Goal: Transaction & Acquisition: Purchase product/service

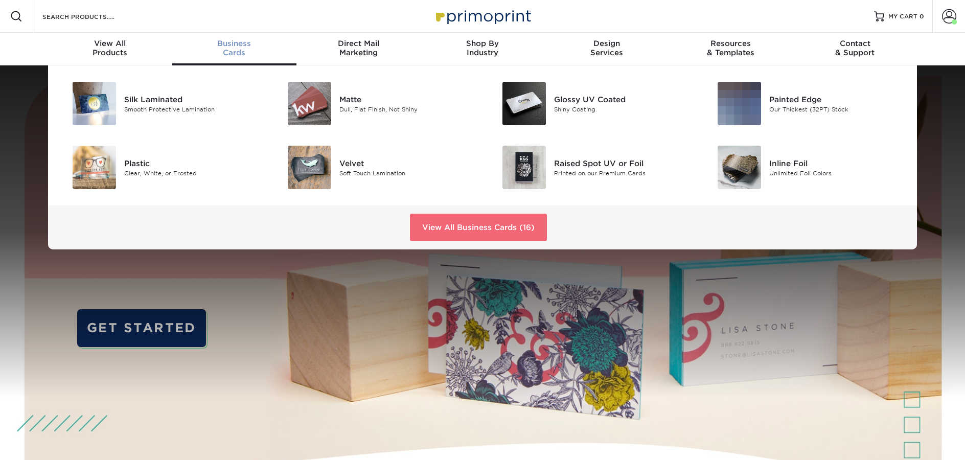
click at [532, 229] on link "View All Business Cards (16)" at bounding box center [478, 228] width 137 height 28
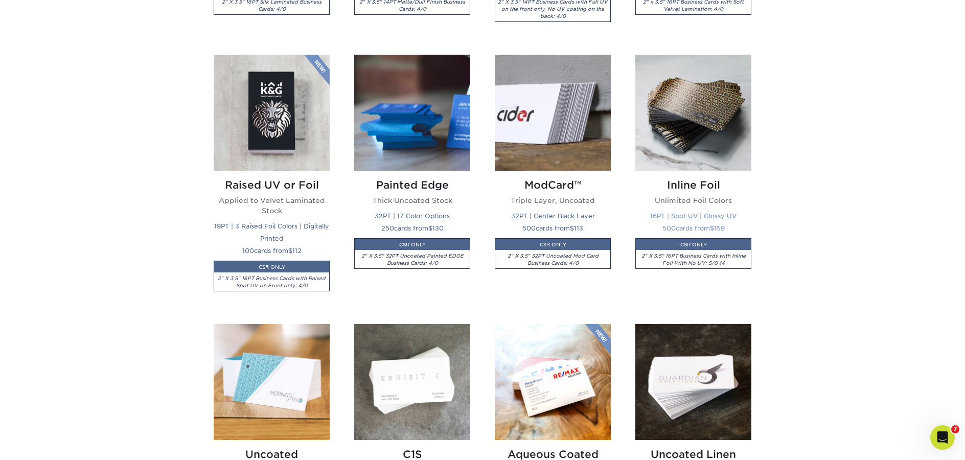
click at [663, 132] on img at bounding box center [693, 113] width 116 height 116
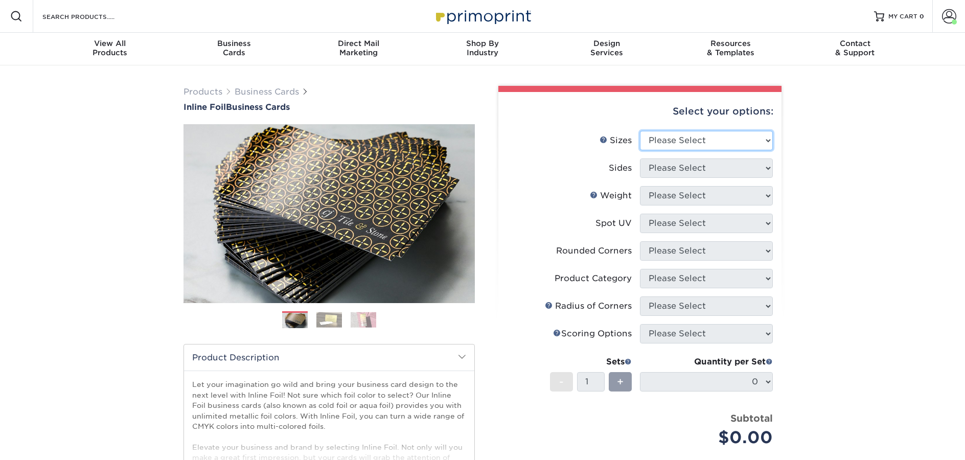
click at [663, 137] on select "Please Select 1.5" x 3.5" - Mini 1.75" x 3.5" - Mini 2" x 2" - Square 2" x 3" -…" at bounding box center [706, 140] width 133 height 19
select select "2.00x3.50"
click at [640, 131] on select "Please Select 1.5" x 3.5" - Mini 1.75" x 3.5" - Mini 2" x 2" - Square 2" x 3" -…" at bounding box center [706, 140] width 133 height 19
click at [680, 173] on select "Please Select" at bounding box center [706, 167] width 133 height 19
click at [742, 170] on select "Please Select Print Both Sides - Foil Back Only Print Both Sides - Foil Both Si…" at bounding box center [706, 167] width 133 height 19
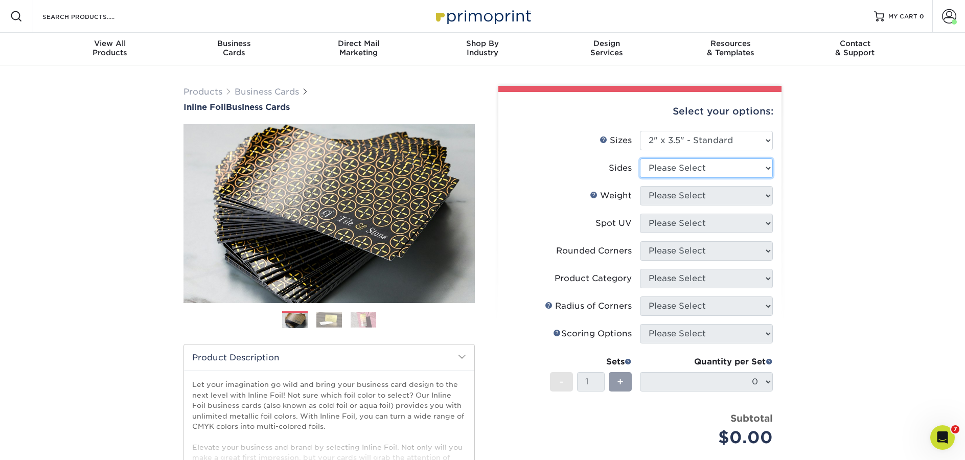
select select "2ba18f74-0f96-487e-8b6e-985b404b3305"
click at [640, 158] on select "Please Select Print Both Sides - Foil Back Only Print Both Sides - Foil Both Si…" at bounding box center [706, 167] width 133 height 19
click at [673, 202] on select "Please Select 16PT" at bounding box center [706, 195] width 133 height 19
select select "16PT"
click at [640, 186] on select "Please Select 16PT" at bounding box center [706, 195] width 133 height 19
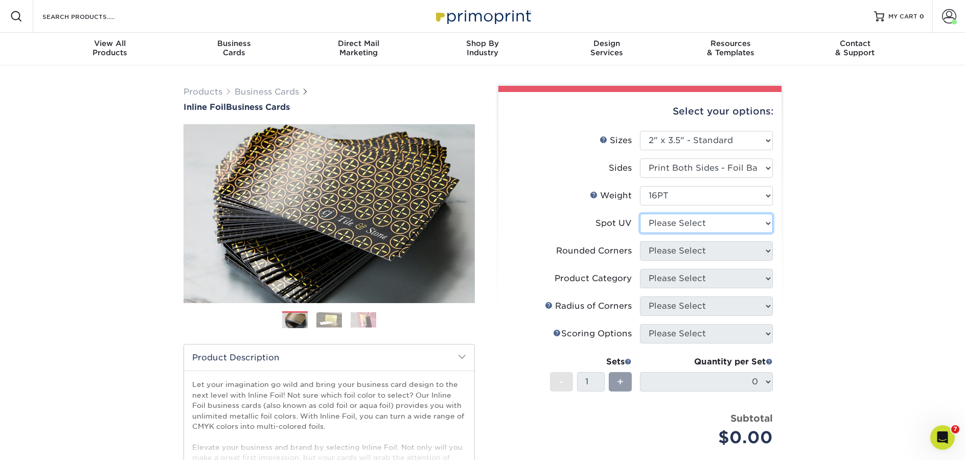
click at [667, 223] on select "Please Select No Spot UV Front and Back (Both Sides) Front Only Back Only" at bounding box center [706, 223] width 133 height 19
select select "1"
click at [640, 214] on select "Please Select No Spot UV Front and Back (Both Sides) Front Only Back Only" at bounding box center [706, 223] width 133 height 19
click at [693, 253] on select "Please Select Yes - Round 2 Corners Yes - Round 4 Corners No" at bounding box center [706, 250] width 133 height 19
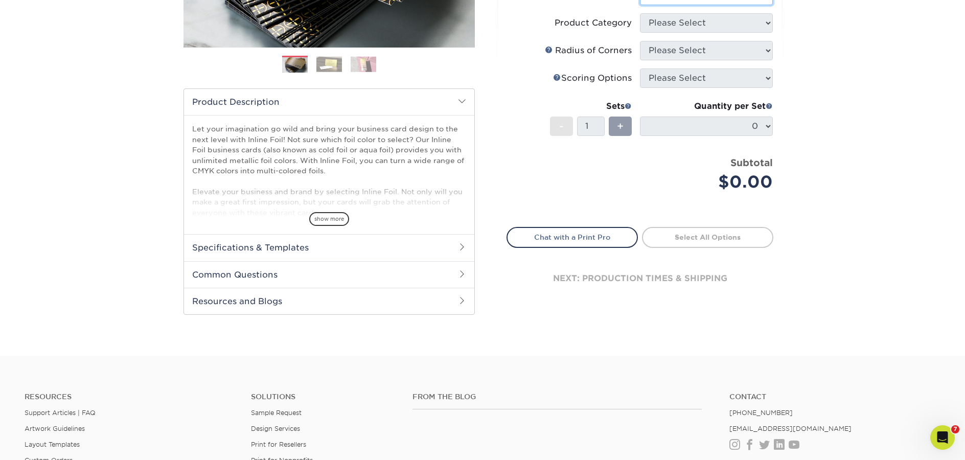
scroll to position [259, 0]
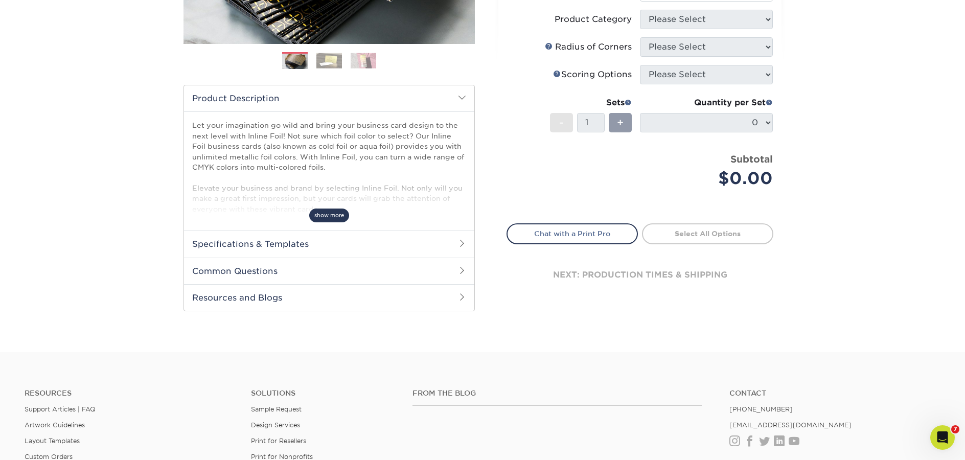
click at [339, 216] on span "show more" at bounding box center [329, 215] width 40 height 14
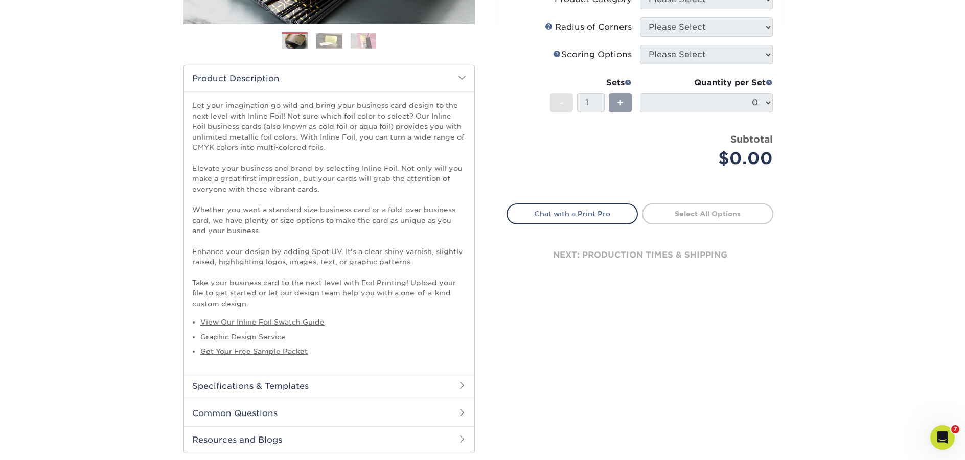
scroll to position [328, 0]
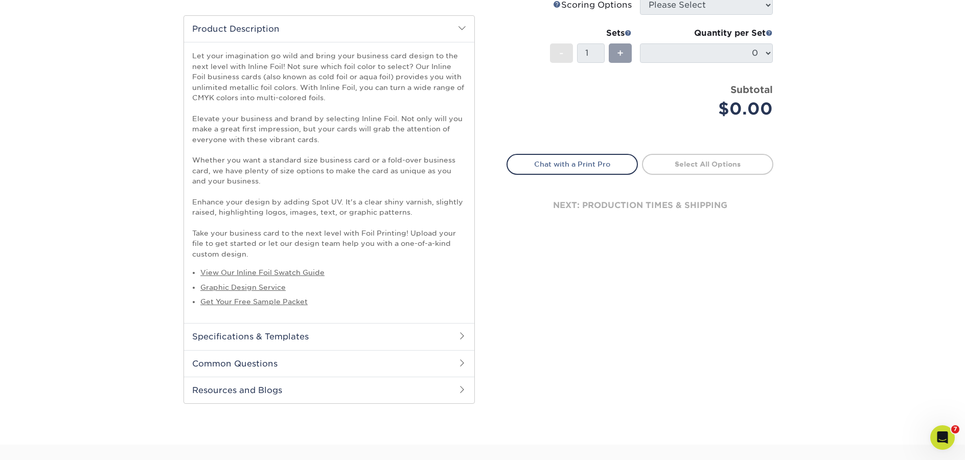
click at [315, 334] on h2 "Specifications & Templates" at bounding box center [329, 336] width 290 height 27
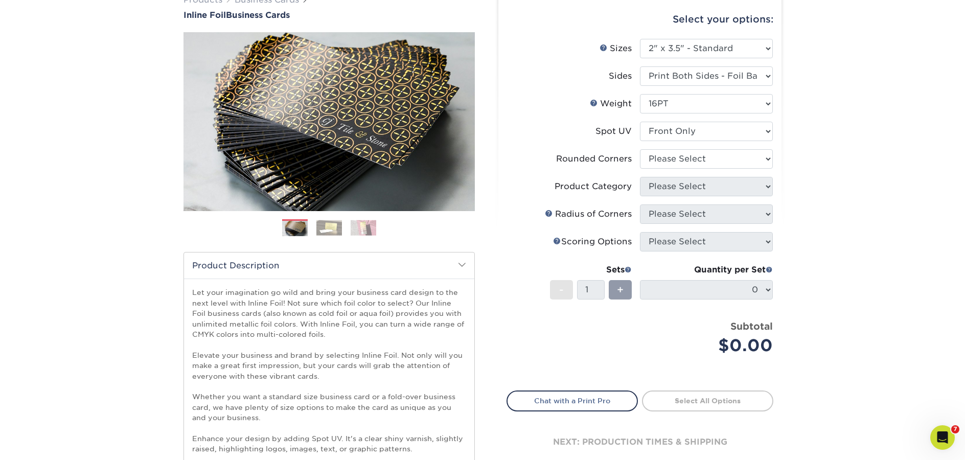
scroll to position [0, 0]
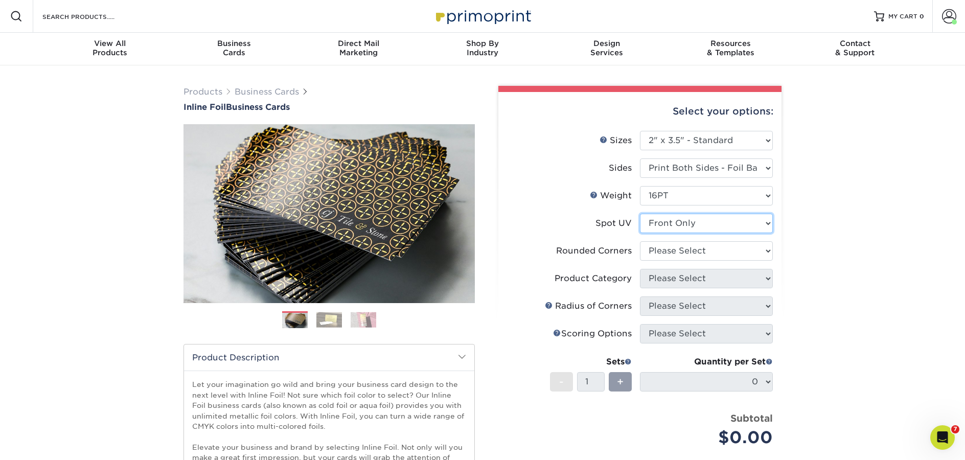
click at [702, 221] on select "Please Select No Spot UV Front and Back (Both Sides) Front Only Back Only" at bounding box center [706, 223] width 133 height 19
click at [640, 214] on select "Please Select No Spot UV Front and Back (Both Sides) Front Only Back Only" at bounding box center [706, 223] width 133 height 19
click at [681, 251] on select "Please Select Yes - Round 2 Corners Yes - Round 4 Corners No" at bounding box center [706, 250] width 133 height 19
select select "0"
click at [640, 241] on select "Please Select Yes - Round 2 Corners Yes - Round 4 Corners No" at bounding box center [706, 250] width 133 height 19
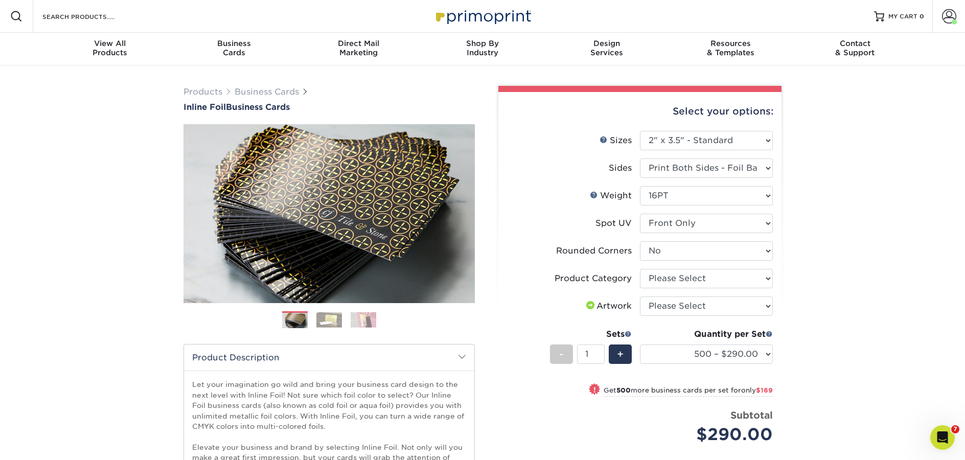
click at [326, 321] on img at bounding box center [329, 320] width 26 height 16
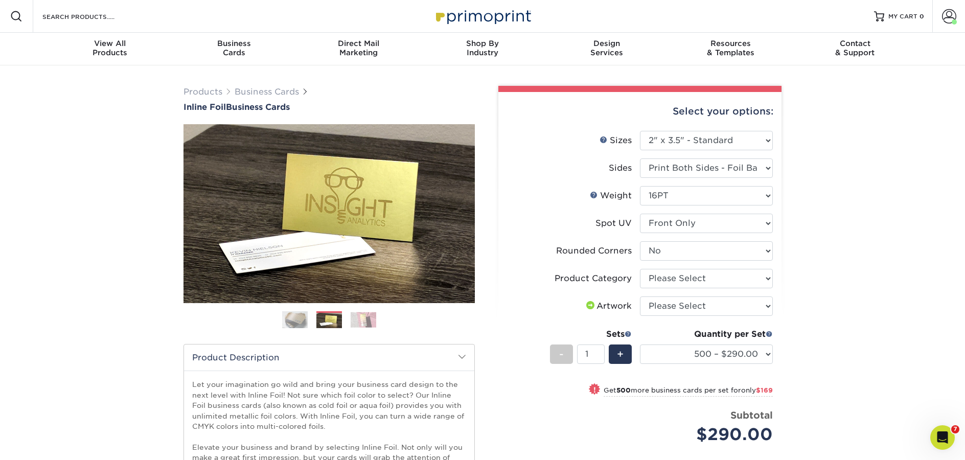
click at [351, 320] on img at bounding box center [363, 320] width 26 height 16
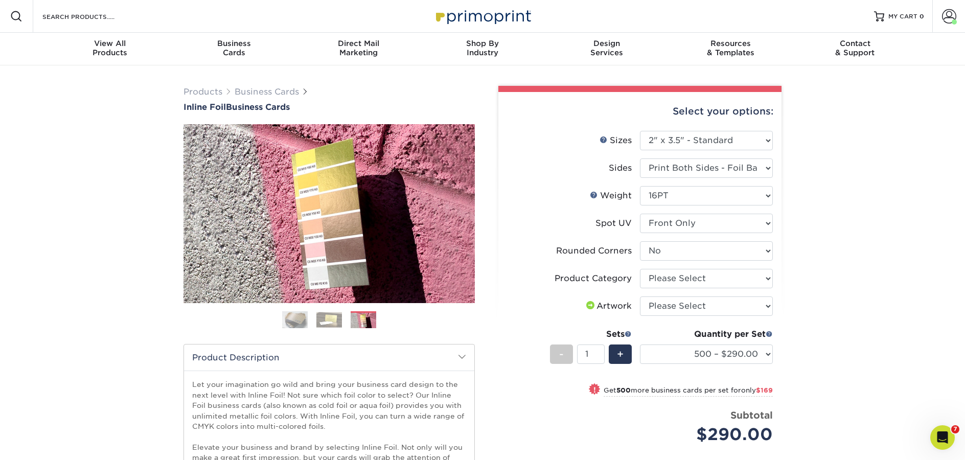
click at [299, 321] on img at bounding box center [295, 320] width 26 height 26
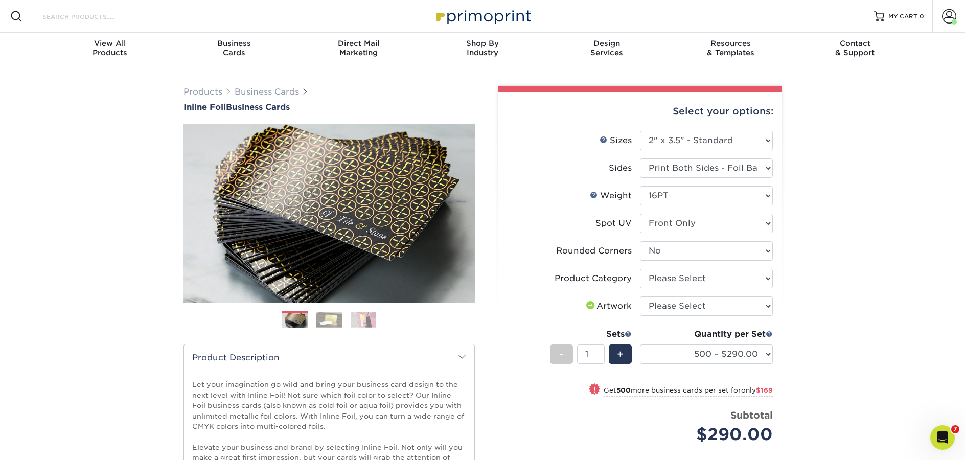
click at [84, 11] on input "Search Products" at bounding box center [91, 16] width 100 height 12
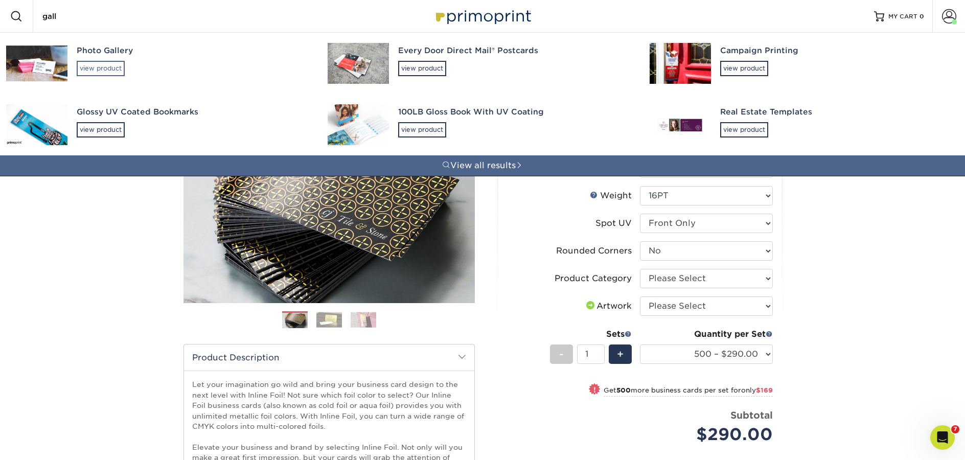
type input "gall"
click at [112, 71] on div "view product" at bounding box center [101, 68] width 48 height 15
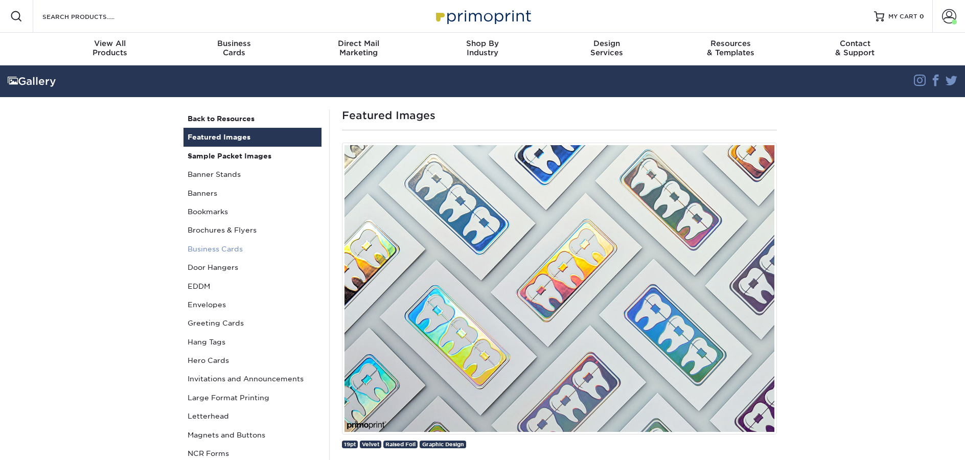
click at [225, 249] on link "Business Cards" at bounding box center [252, 249] width 138 height 18
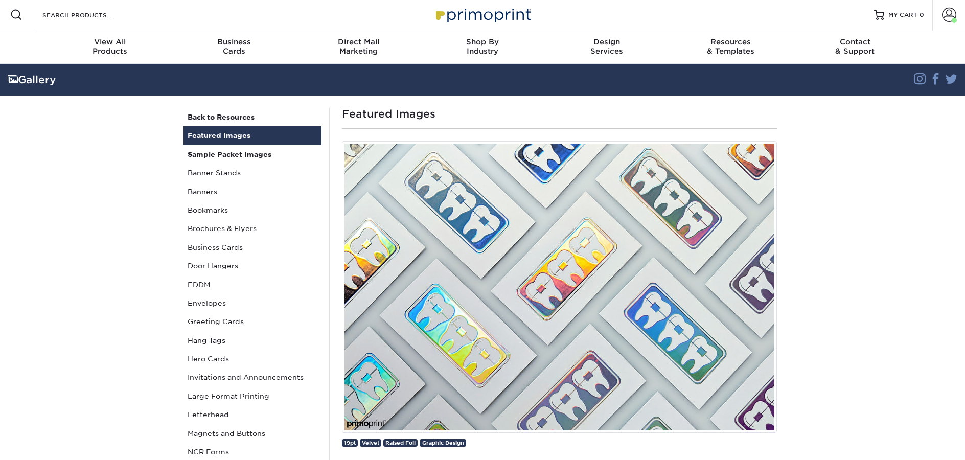
scroll to position [496, 0]
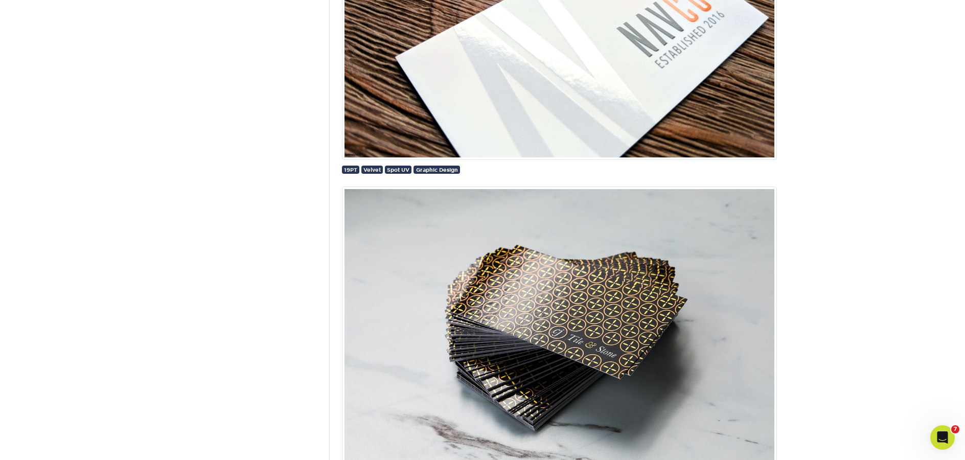
scroll to position [9929, 0]
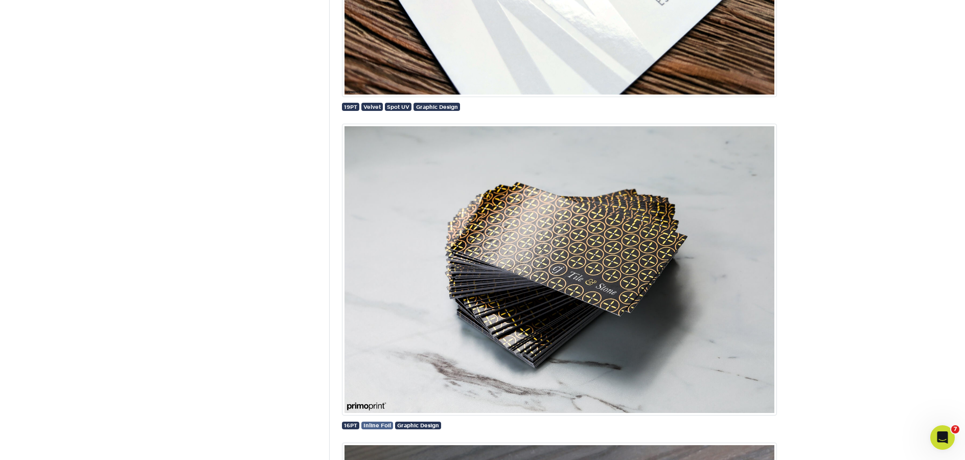
click at [389, 427] on span "Inline Foil" at bounding box center [377, 425] width 28 height 6
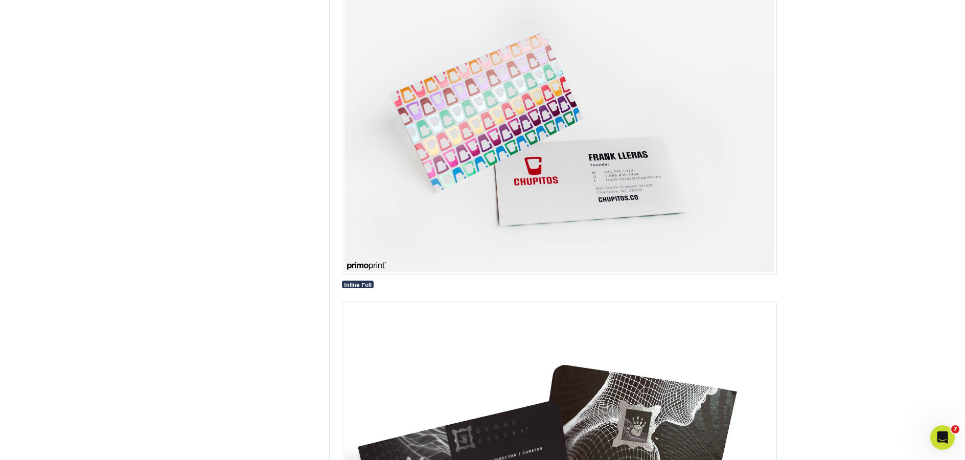
scroll to position [2150, 0]
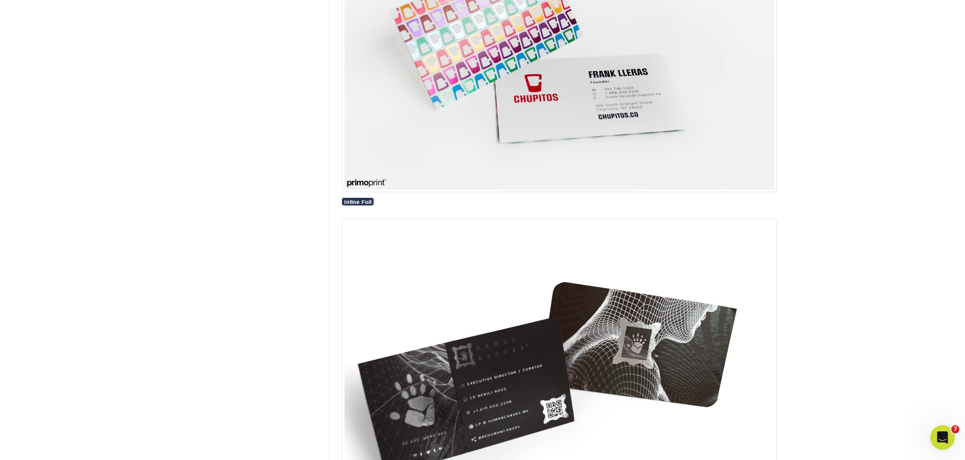
drag, startPoint x: 616, startPoint y: 358, endPoint x: 310, endPoint y: 6, distance: 466.4
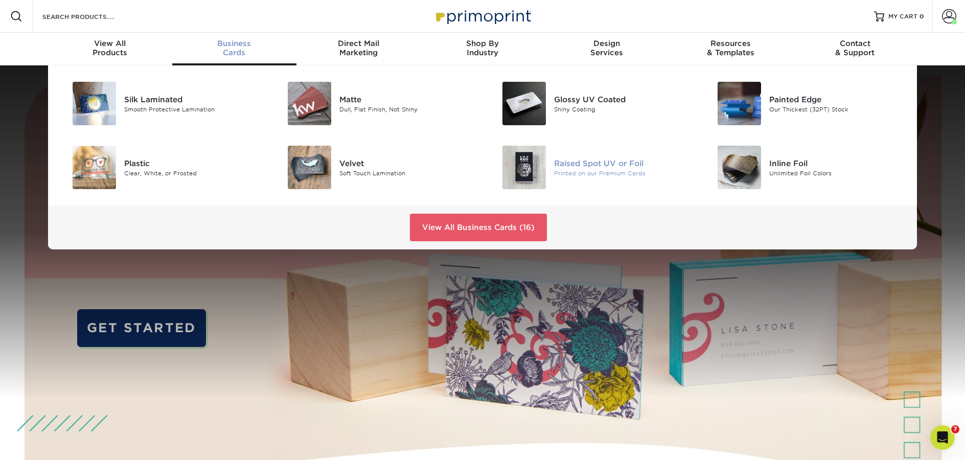
click at [573, 158] on div "Raised Spot UV or Foil" at bounding box center [621, 162] width 135 height 11
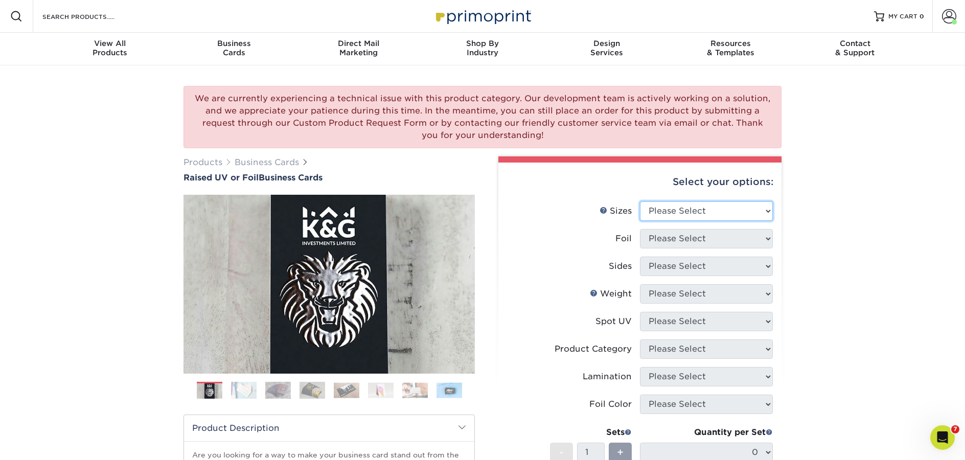
click at [689, 212] on select "Please Select 2" x 3.5" - Standard" at bounding box center [706, 210] width 133 height 19
select select "2.00x3.50"
click at [640, 201] on select "Please Select 2" x 3.5" - Standard" at bounding box center [706, 210] width 133 height 19
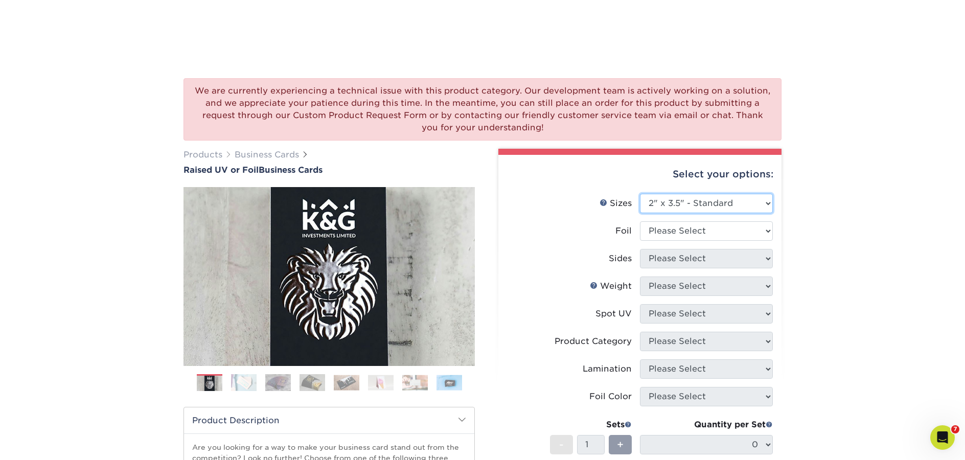
scroll to position [128, 0]
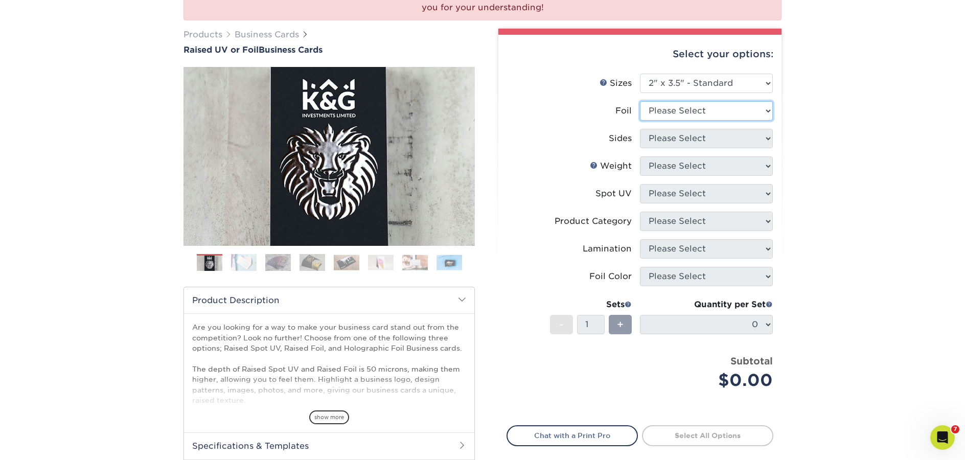
click at [701, 109] on select "Please Select No Yes" at bounding box center [706, 110] width 133 height 19
select select "1"
click at [640, 101] on select "Please Select No Yes" at bounding box center [706, 110] width 133 height 19
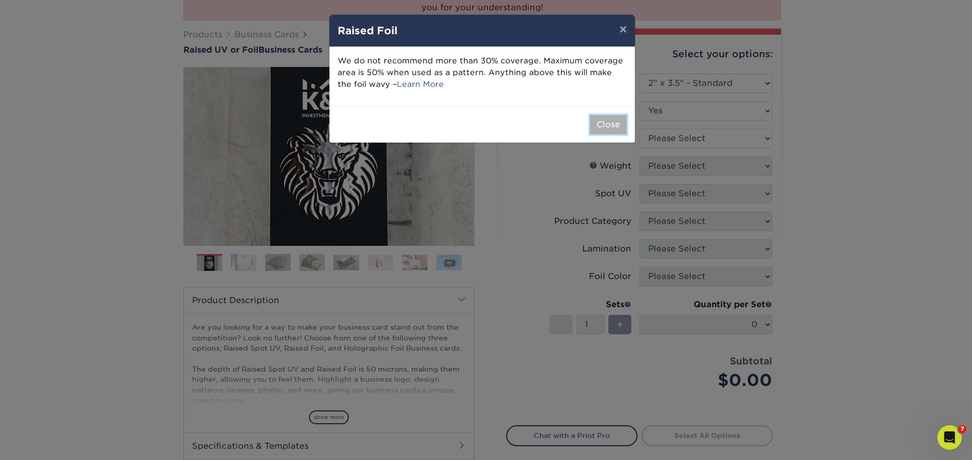
click at [618, 125] on button "Close" at bounding box center [608, 124] width 37 height 19
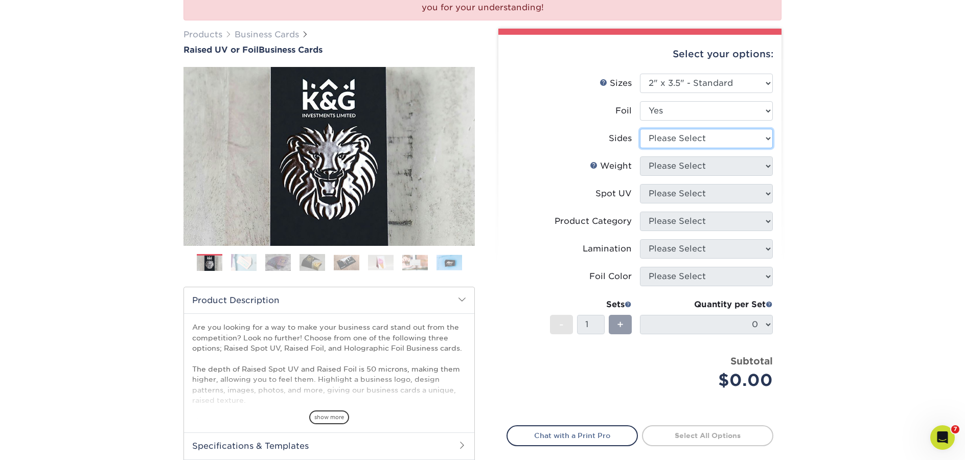
click at [685, 135] on select "Please Select Print Both Sides - Foil Both Sides Print Both Sides - Foil Front …" at bounding box center [706, 138] width 133 height 19
select select "e9e9dfb3-fba1-4d60-972c-fd9ca5904d33"
click at [640, 129] on select "Please Select Print Both Sides - Foil Both Sides Print Both Sides - Foil Front …" at bounding box center [706, 138] width 133 height 19
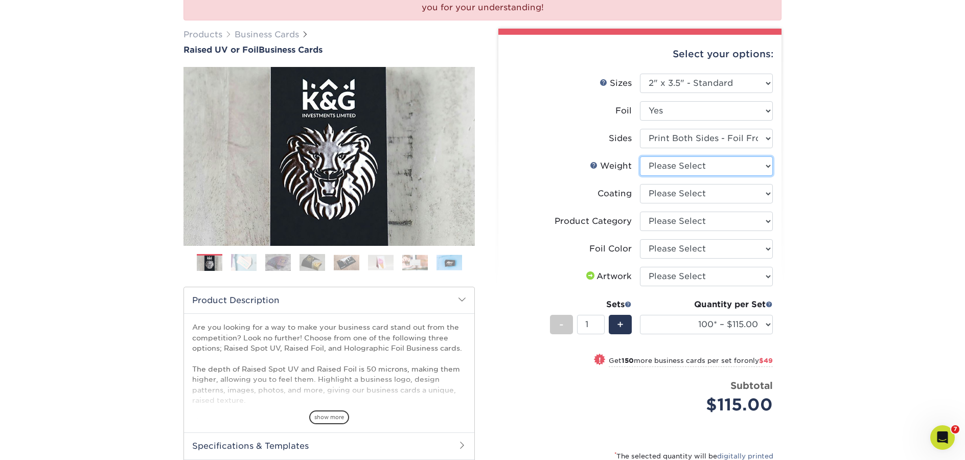
click at [671, 169] on select "Please Select 16PT" at bounding box center [706, 165] width 133 height 19
select select "16PT"
click at [640, 156] on select "Please Select 16PT" at bounding box center [706, 165] width 133 height 19
click at [662, 192] on select at bounding box center [706, 193] width 133 height 19
select select "3e7618de-abca-4bda-9f97-8b9129e913d8"
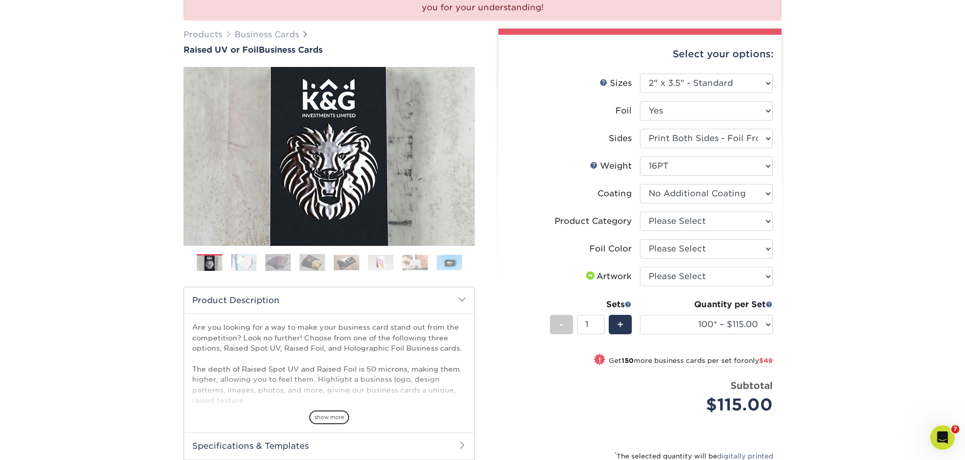
click at [640, 184] on select at bounding box center [706, 193] width 133 height 19
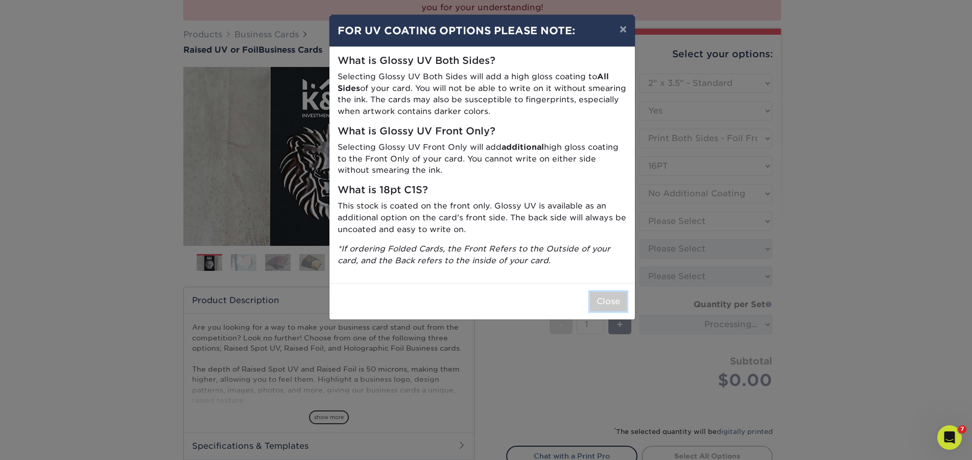
click at [603, 308] on button "Close" at bounding box center [608, 301] width 37 height 19
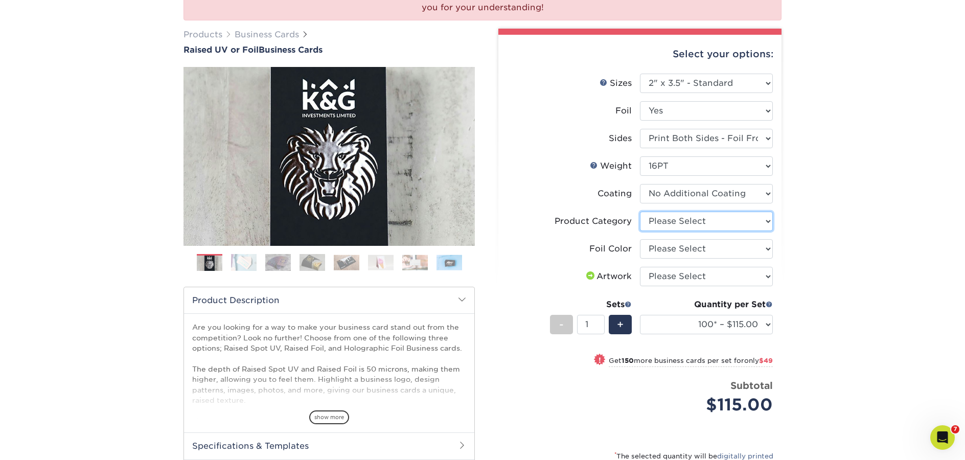
click at [674, 224] on select "Please Select Business Cards" at bounding box center [706, 221] width 133 height 19
select select "3b5148f1-0588-4f88-a218-97bcfdce65c1"
click at [640, 212] on select "Please Select Business Cards" at bounding box center [706, 221] width 133 height 19
click at [678, 246] on select "Please Select Silver Foil Gold Foil Holographic Foil" at bounding box center [706, 248] width 133 height 19
select select "acffa4a5-22f9-4585-ba3f-0adaa54b8c85"
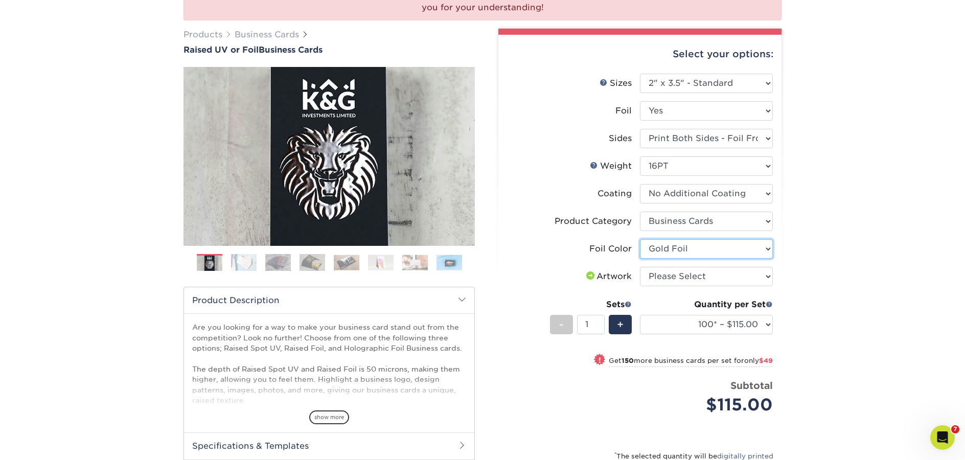
click at [640, 239] on select "Please Select Silver Foil Gold Foil Holographic Foil" at bounding box center [706, 248] width 133 height 19
click at [698, 279] on select "Please Select I will upload files I need a design - $100" at bounding box center [706, 276] width 133 height 19
select select "upload"
click at [640, 267] on select "Please Select I will upload files I need a design - $100" at bounding box center [706, 276] width 133 height 19
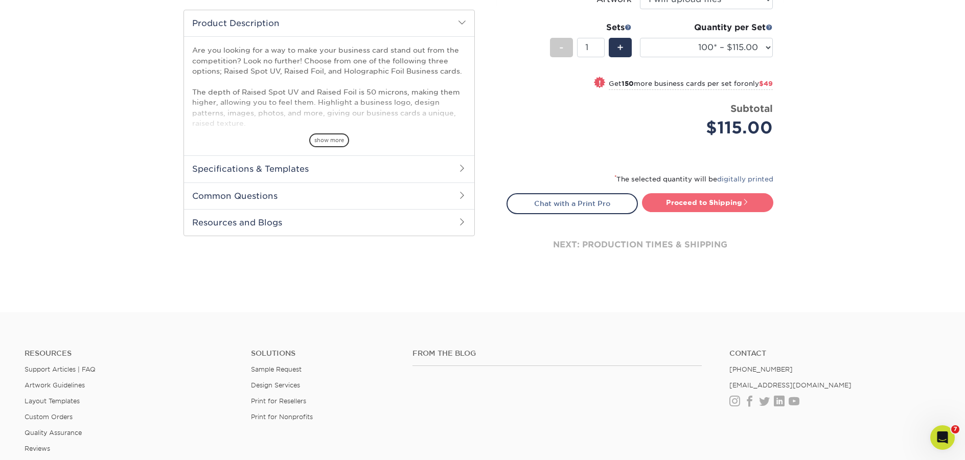
click at [722, 202] on link "Proceed to Shipping" at bounding box center [707, 202] width 131 height 18
type input "Set 1"
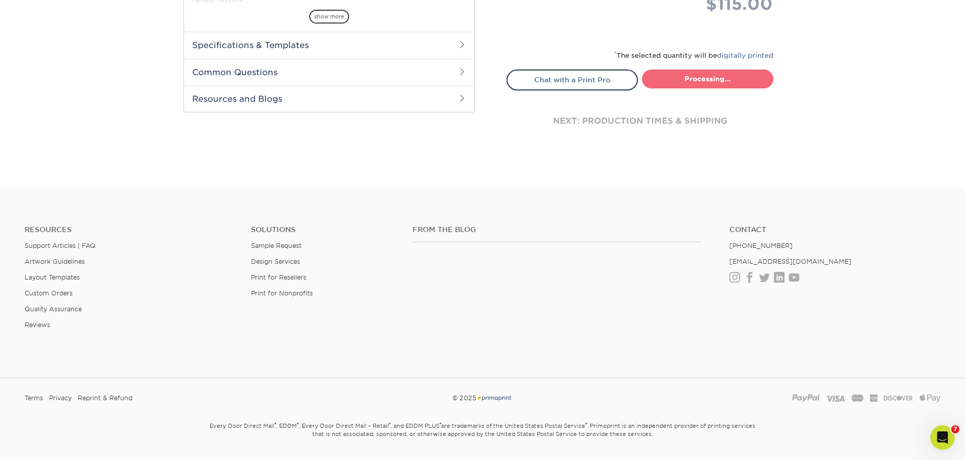
select select "1865d784-4a65-4fa5-88ce-3beae895d184"
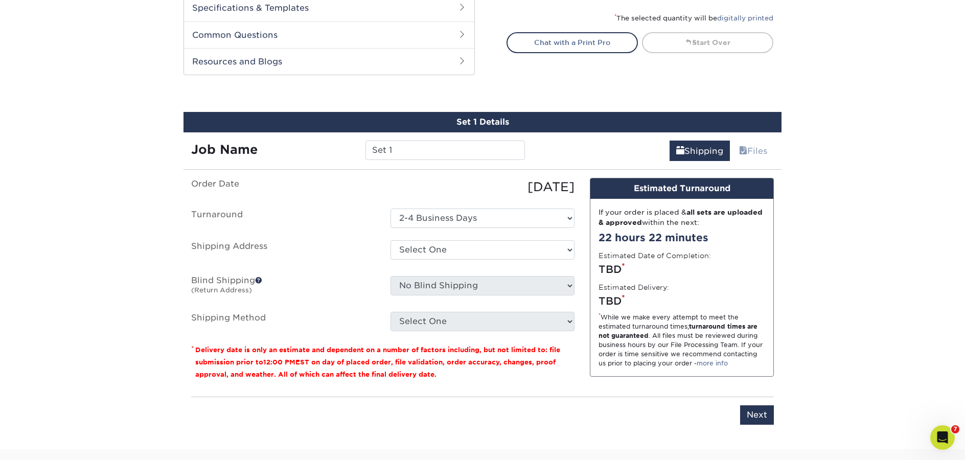
scroll to position [573, 0]
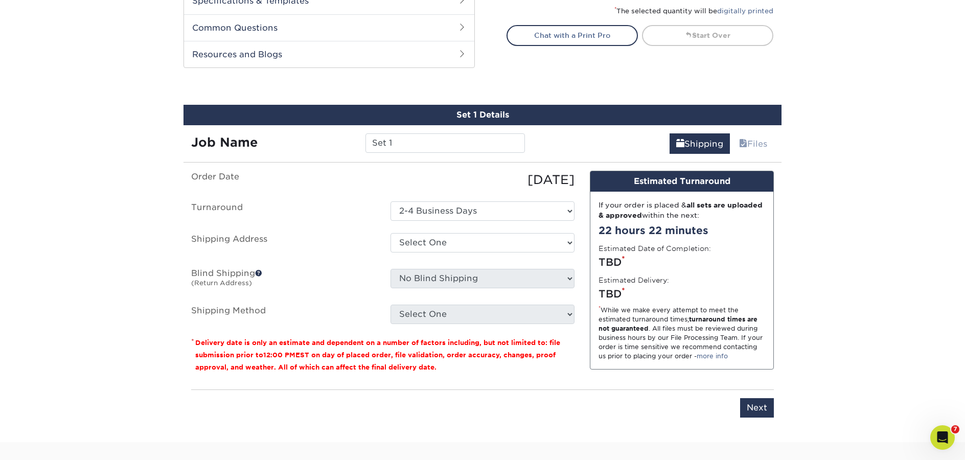
click at [264, 62] on h2 "Resources and Blogs" at bounding box center [329, 54] width 290 height 27
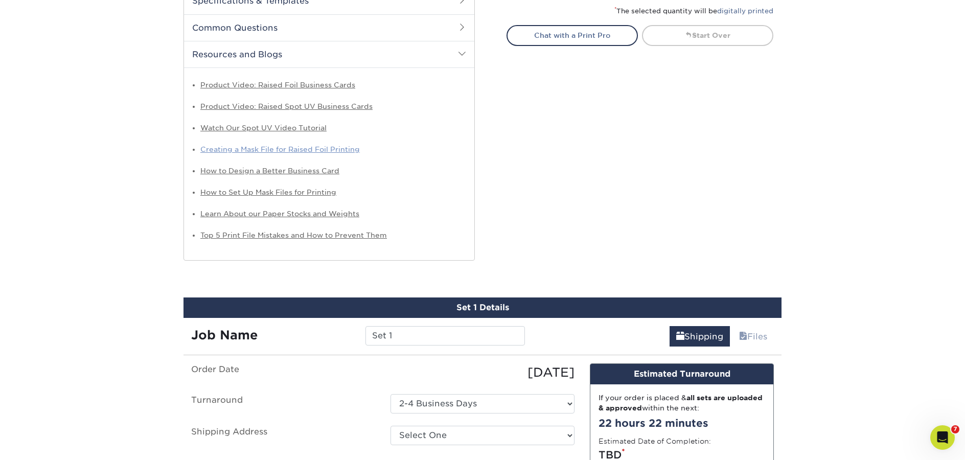
click at [240, 147] on link "Creating a Mask File for Raised Foil Printing" at bounding box center [279, 149] width 159 height 8
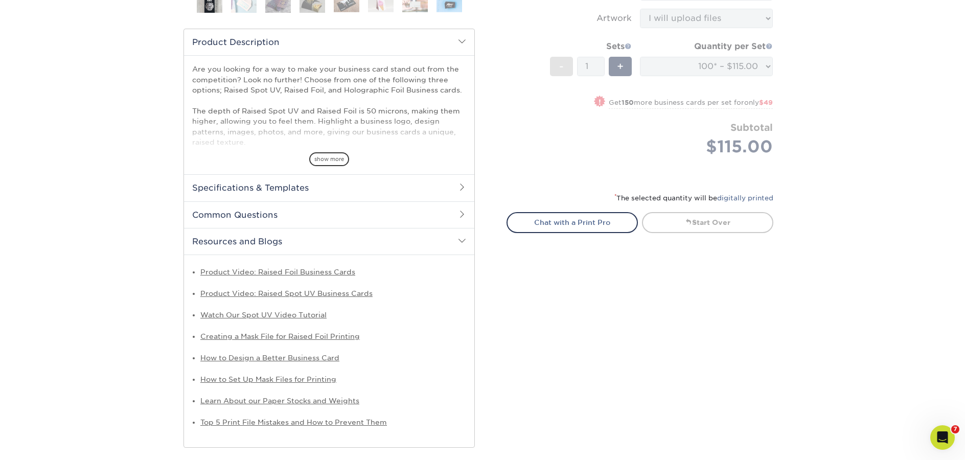
scroll to position [0, 0]
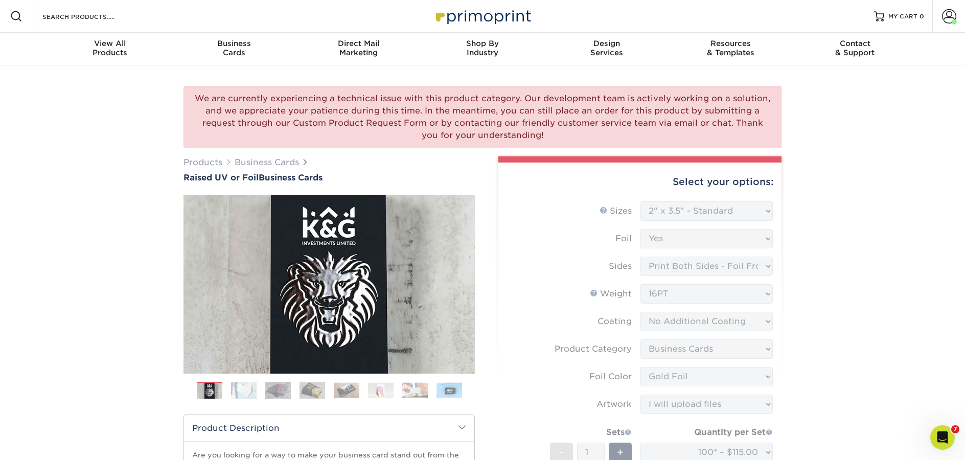
click at [457, 13] on img at bounding box center [482, 16] width 102 height 22
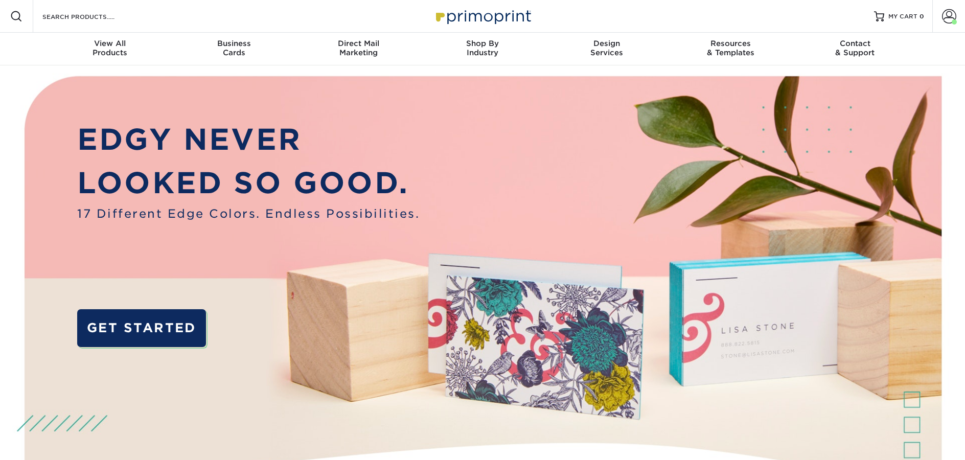
click at [947, 20] on span at bounding box center [949, 16] width 14 height 14
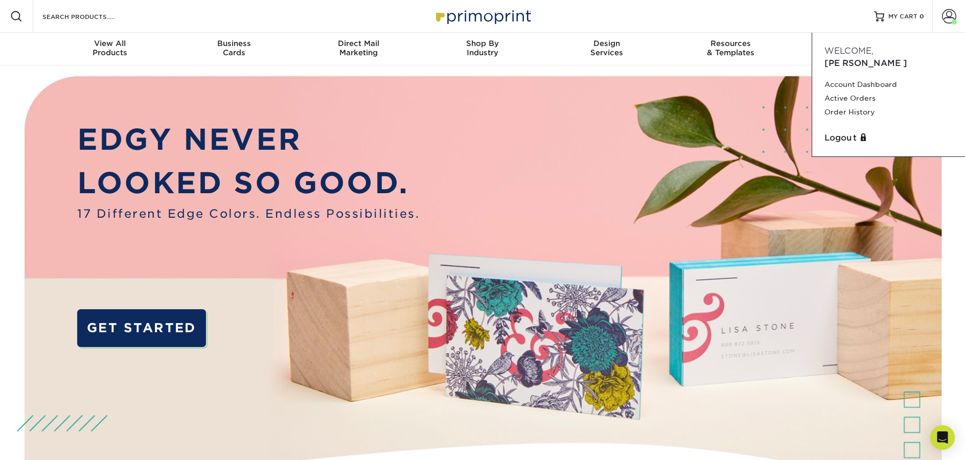
click at [763, 19] on div "Resources Menu Search Products Account [PERSON_NAME] Account Dashboard Active O…" at bounding box center [482, 16] width 965 height 33
